Goal: Navigation & Orientation: Find specific page/section

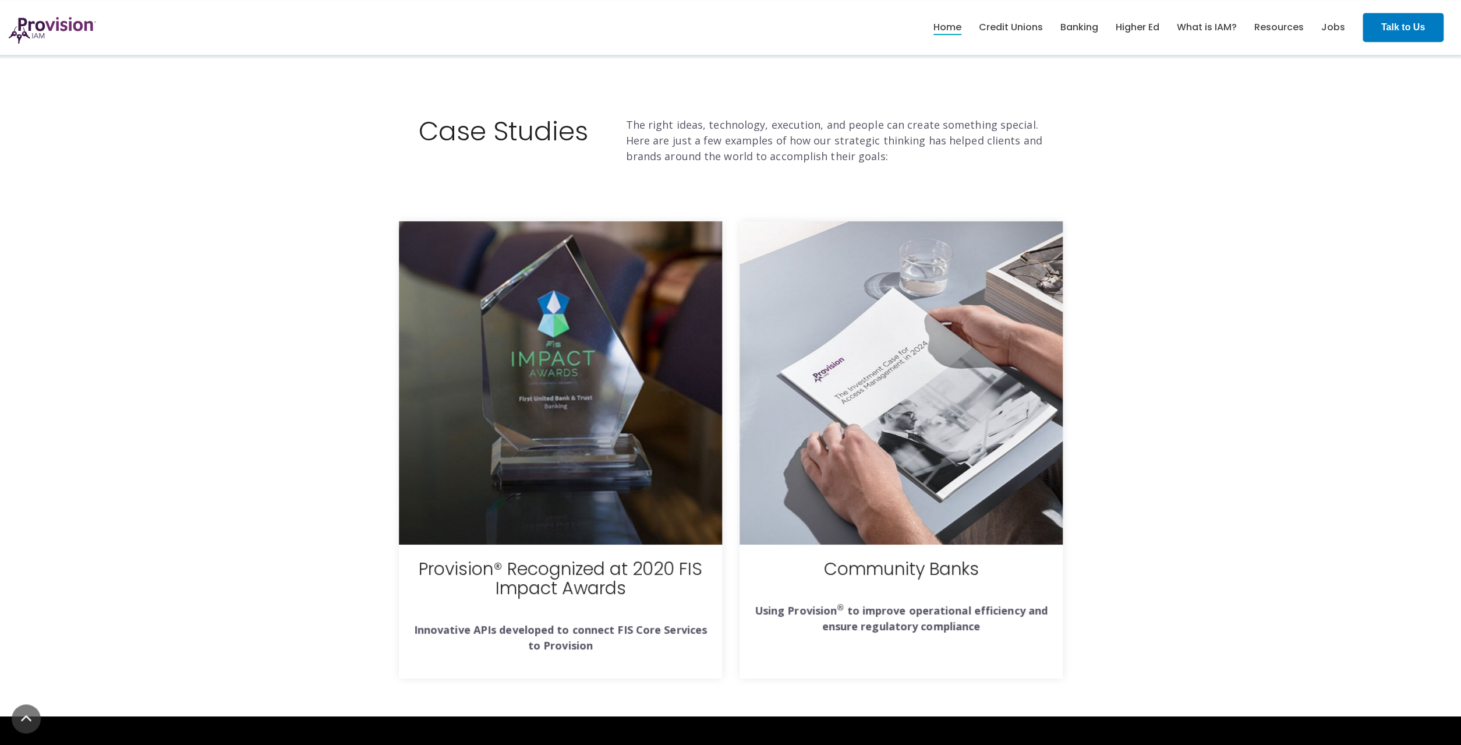
scroll to position [3906, 0]
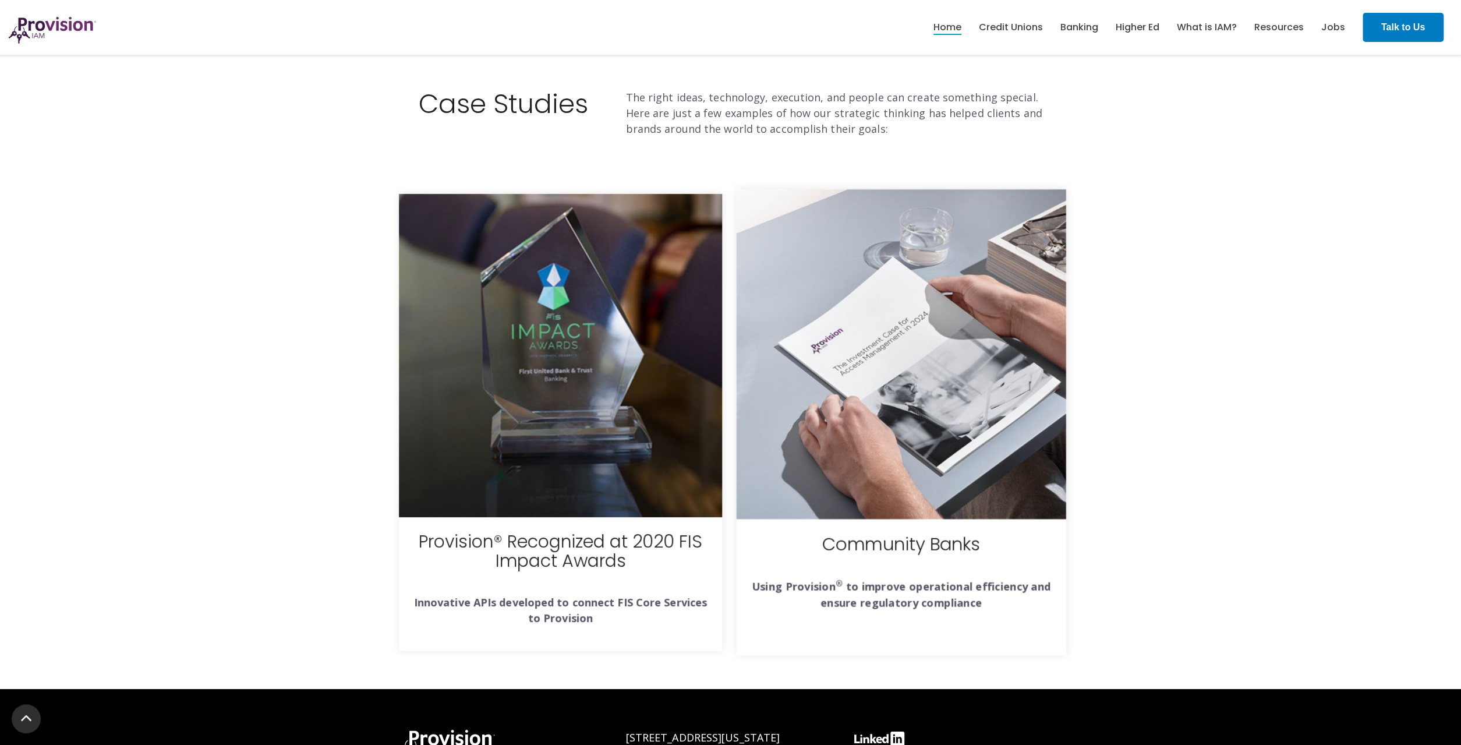
click at [945, 333] on img at bounding box center [901, 354] width 330 height 330
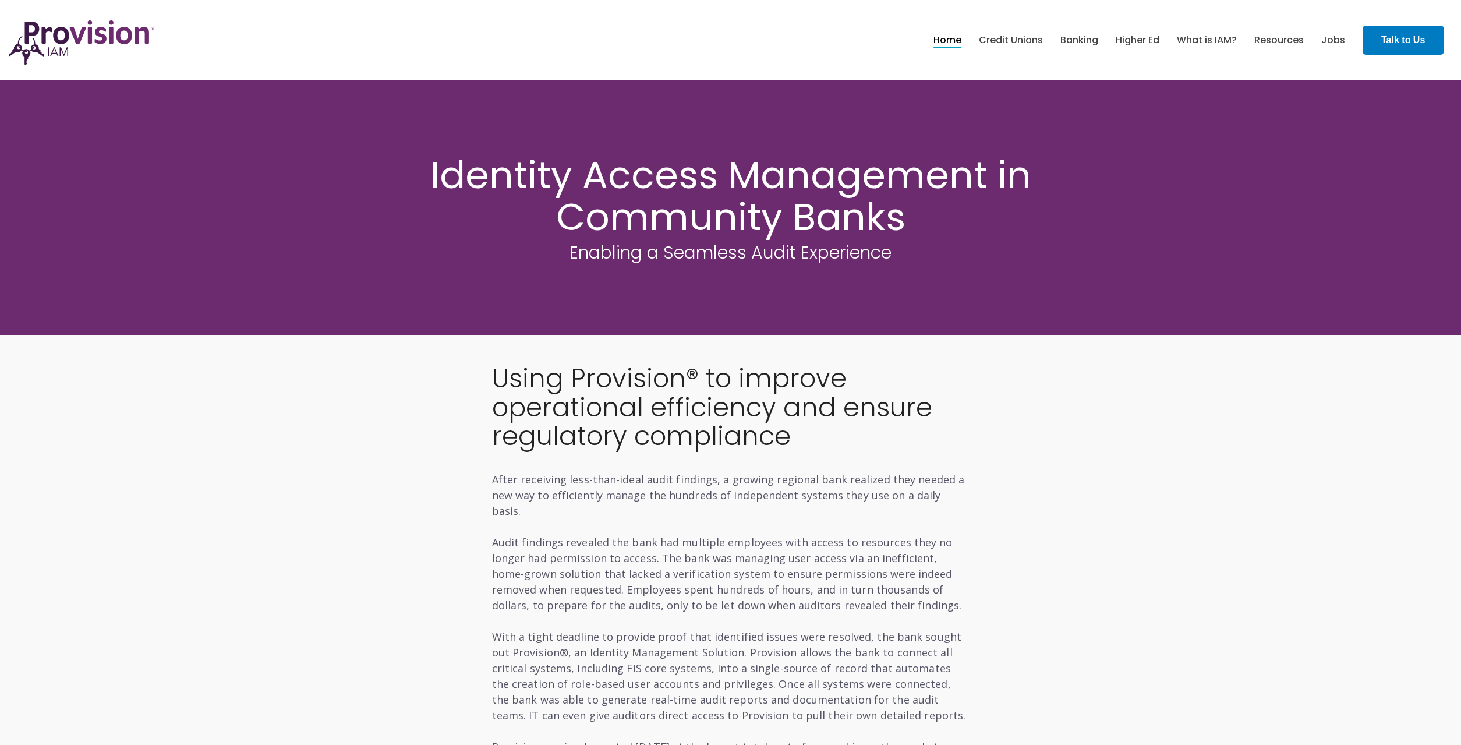
click at [948, 38] on link "Home" at bounding box center [947, 40] width 28 height 20
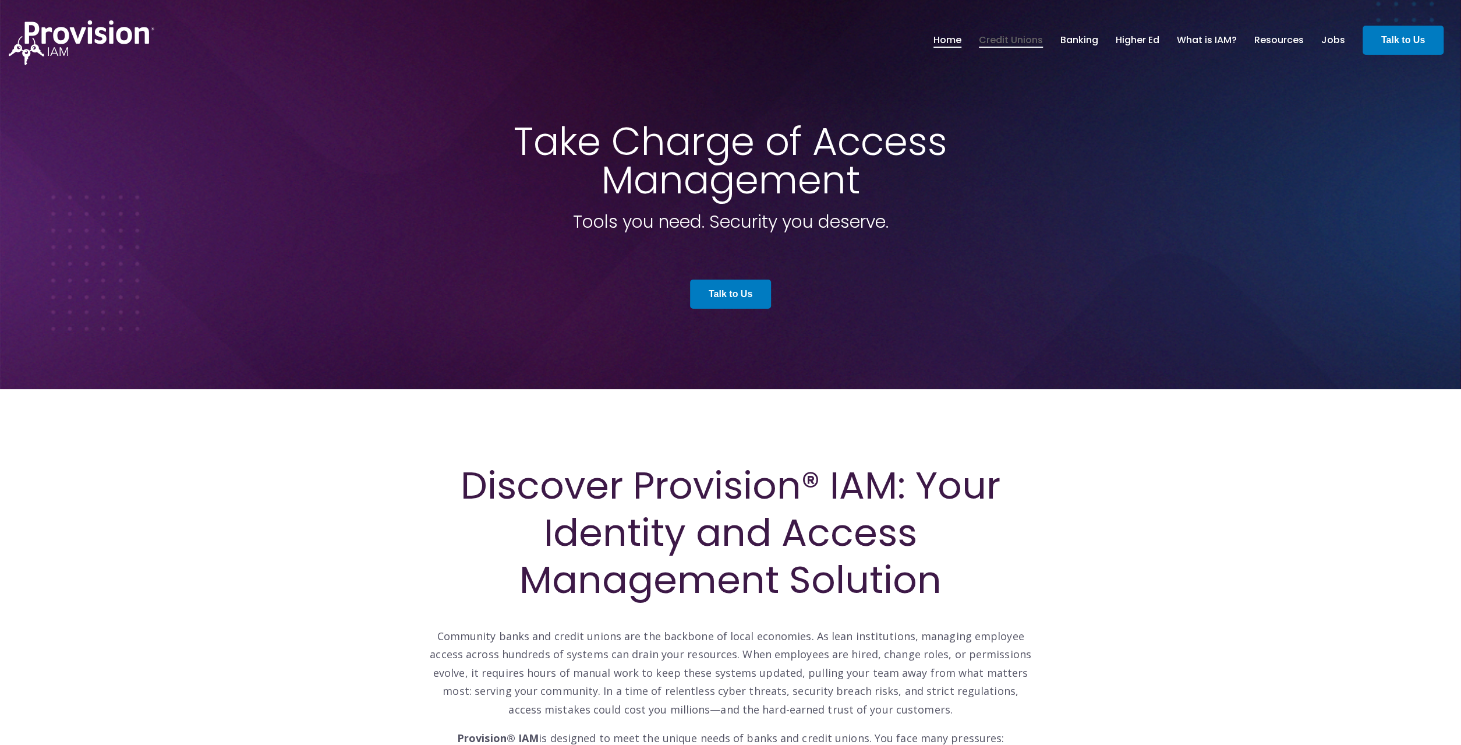
click at [1008, 42] on link "Credit Unions" at bounding box center [1011, 40] width 64 height 20
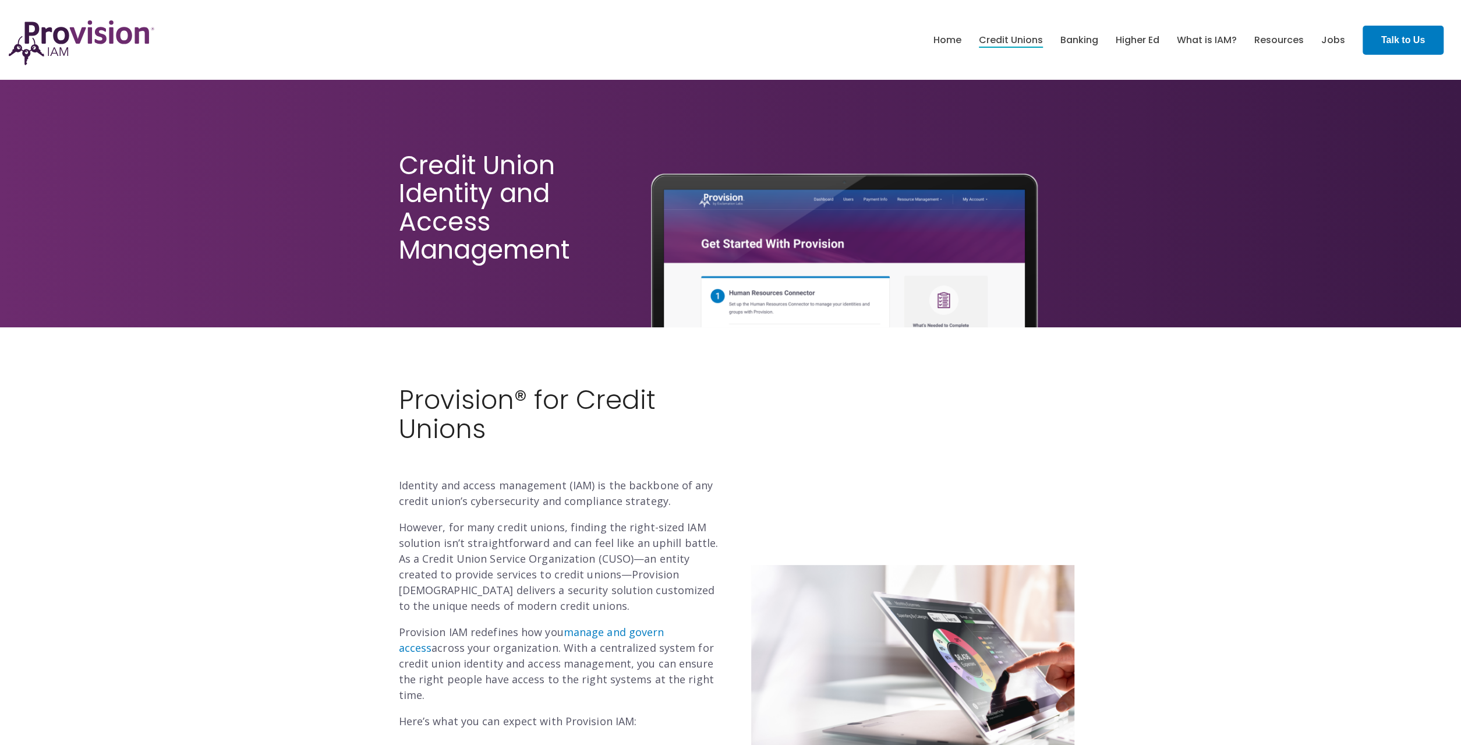
drag, startPoint x: 323, startPoint y: 481, endPoint x: 303, endPoint y: 324, distance: 158.9
